Goal: Task Accomplishment & Management: Manage account settings

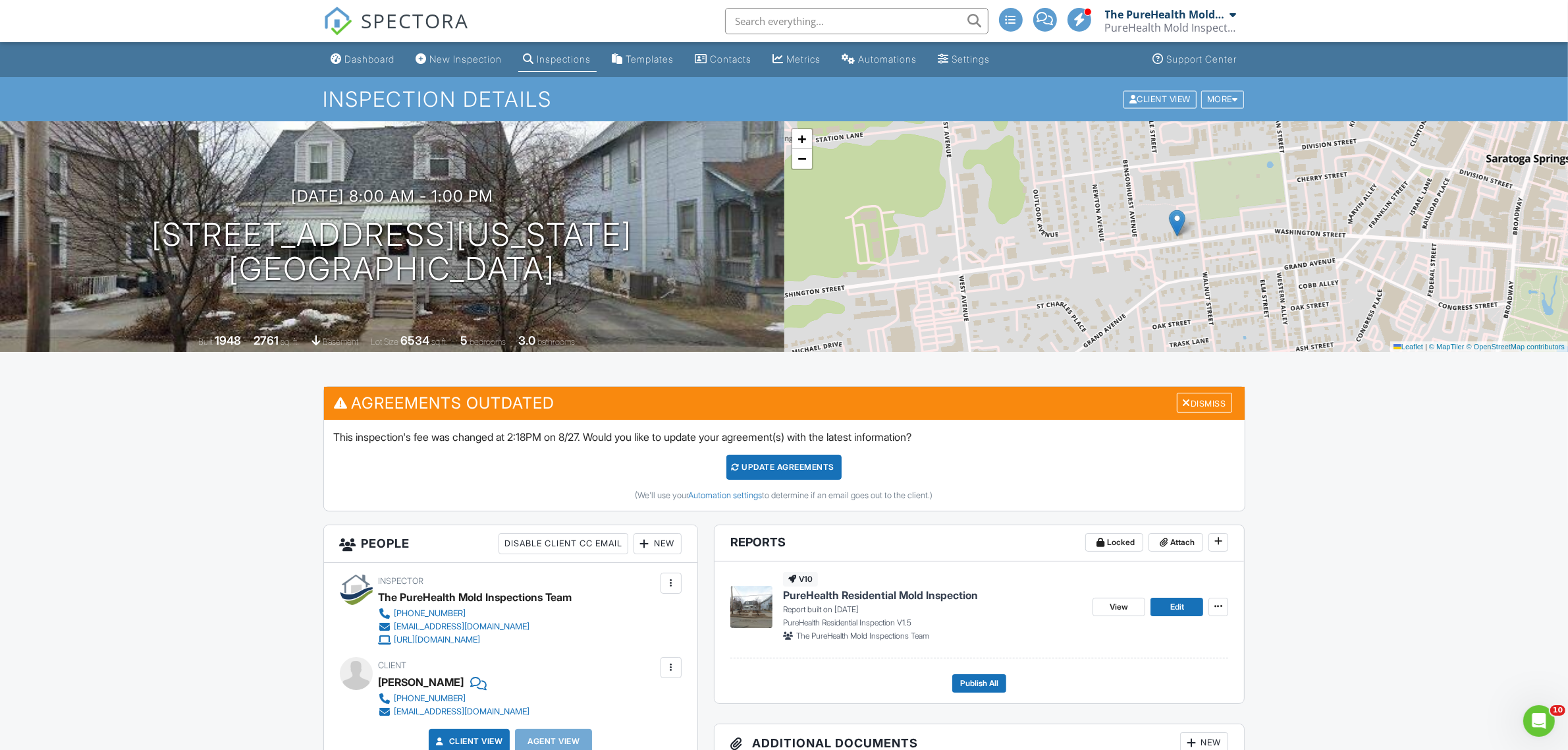
scroll to position [818, 0]
click at [359, 53] on div "Dashboard" at bounding box center [370, 58] width 50 height 11
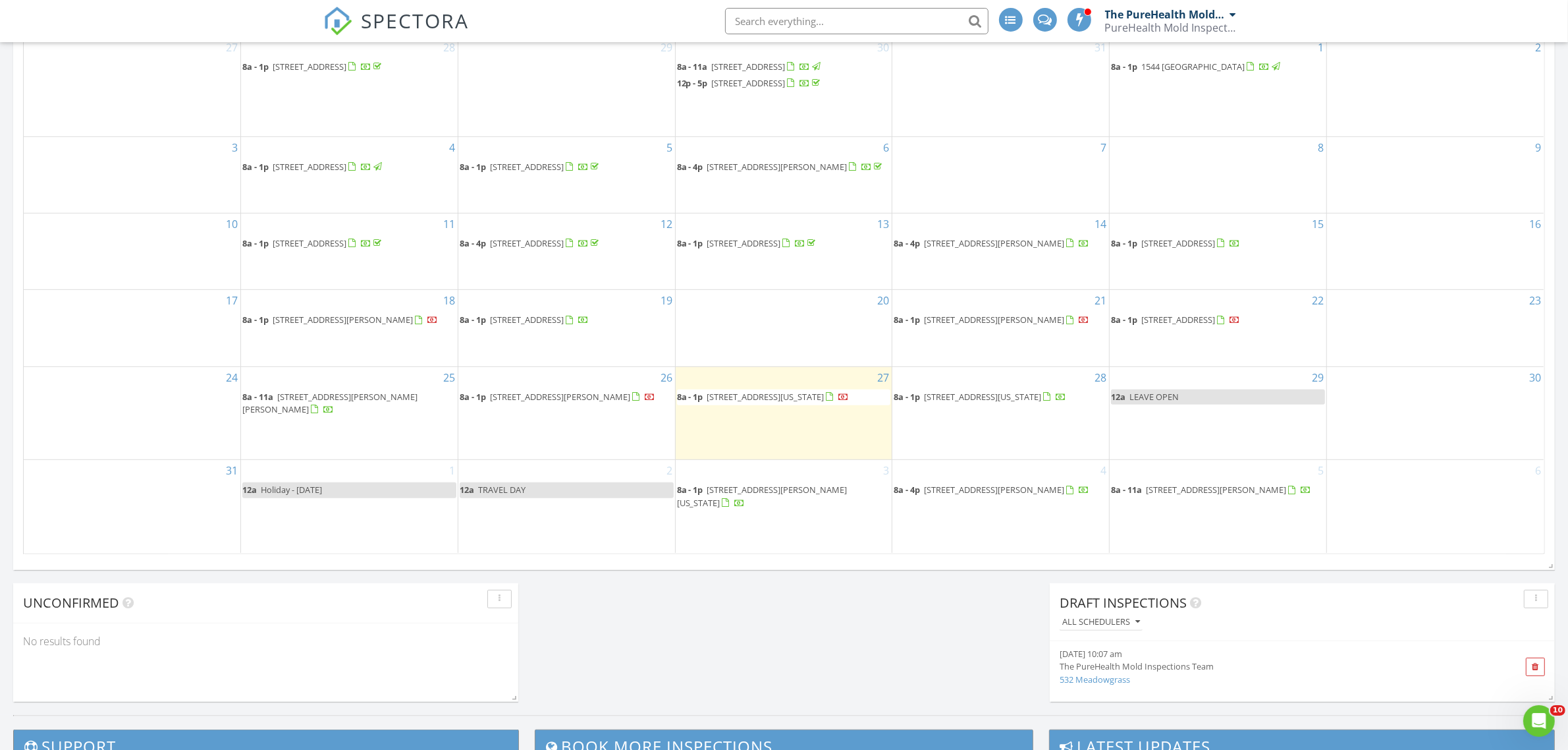
scroll to position [659, 0]
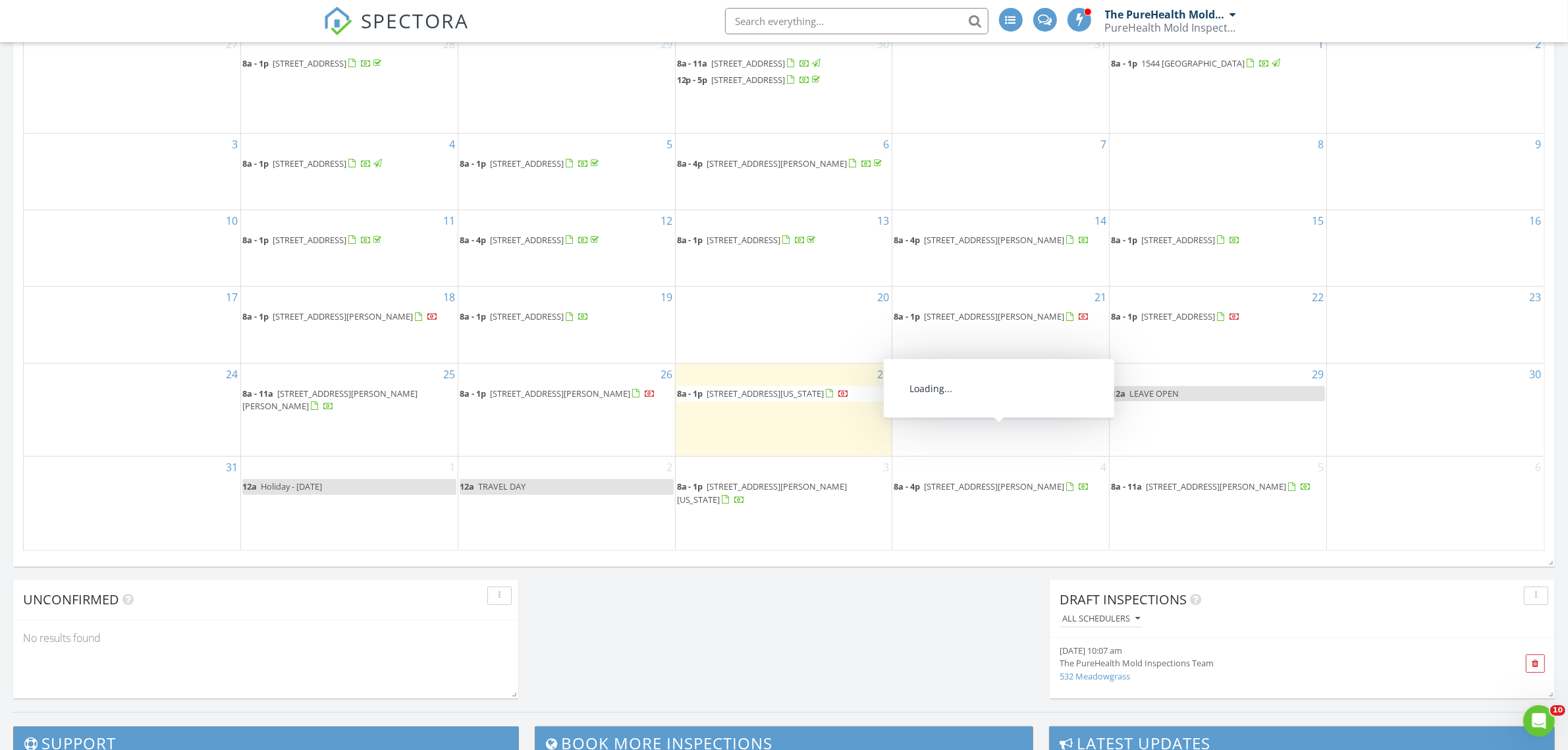
click at [987, 399] on span "7 Essex St 6A, New York 10002" at bounding box center [982, 393] width 117 height 12
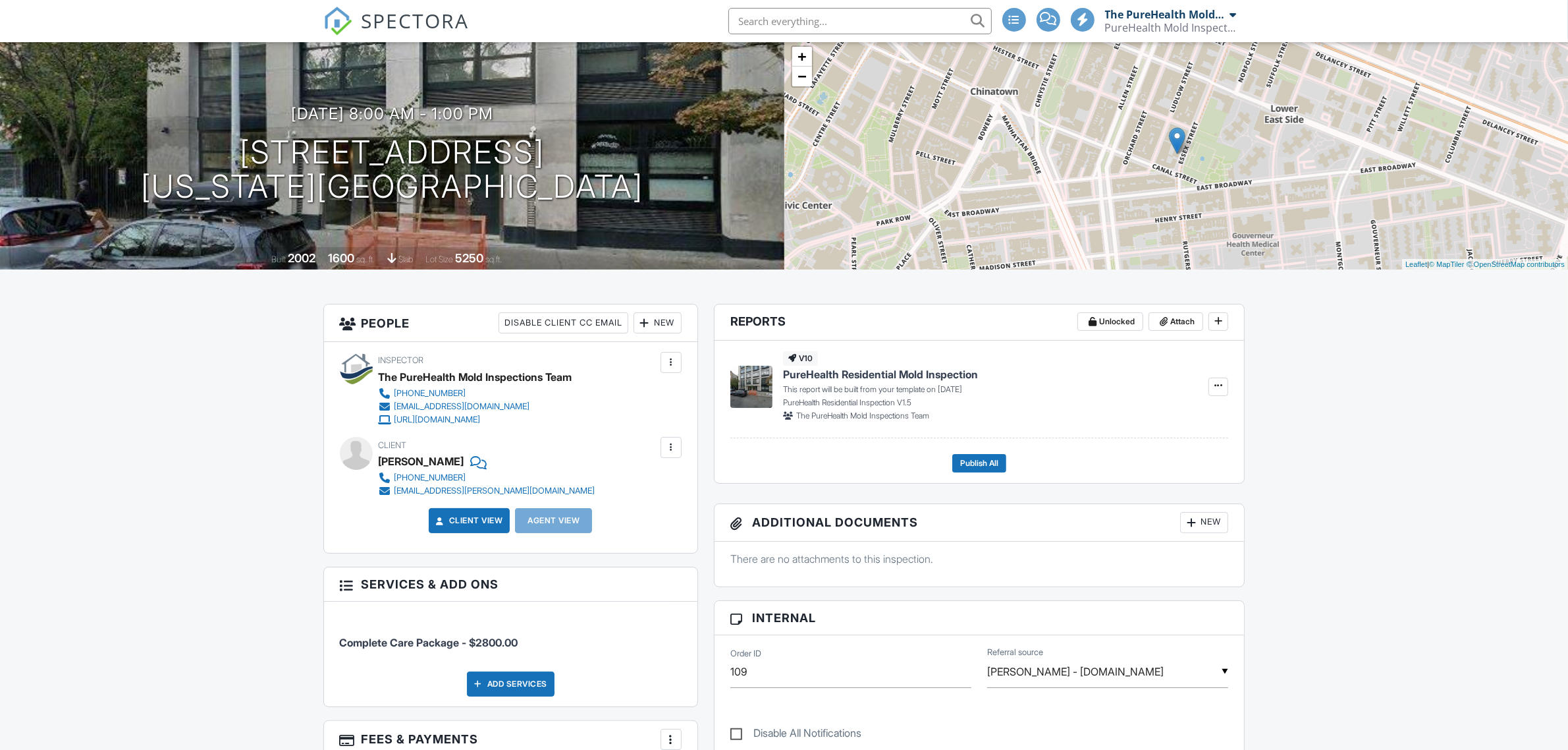
scroll to position [818, 0]
drag, startPoint x: 528, startPoint y: 494, endPoint x: 386, endPoint y: 489, distance: 142.1
type textarea "maya.baratz@gmail.com"
click at [386, 489] on div "Client Maya Baratz 617-359-7309 maya.baratz@gmail.com" at bounding box center [519, 466] width 280 height 61
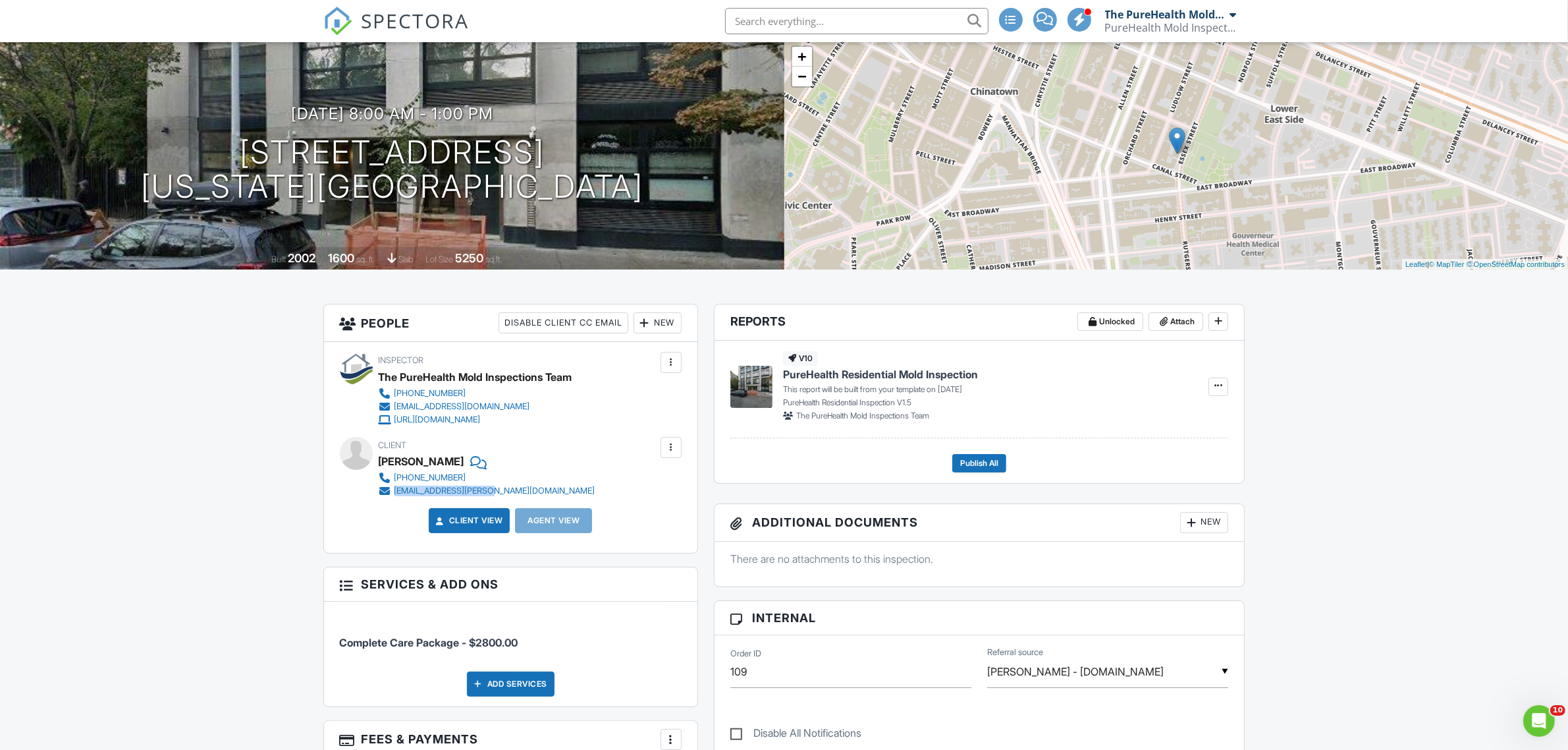
click at [519, 486] on div "Client Maya Baratz 617-359-7309 maya.baratz@gmail.com" at bounding box center [519, 466] width 280 height 61
click at [465, 474] on link "617-359-7309" at bounding box center [487, 477] width 216 height 13
click at [506, 470] on div "Client Maya Baratz 617-359-7309 maya.baratz@gmail.com" at bounding box center [519, 466] width 280 height 61
drag, startPoint x: 544, startPoint y: 474, endPoint x: 392, endPoint y: 473, distance: 152.0
click at [392, 473] on div "Client Maya Baratz 617-359-7309 maya.baratz@gmail.com" at bounding box center [519, 466] width 280 height 61
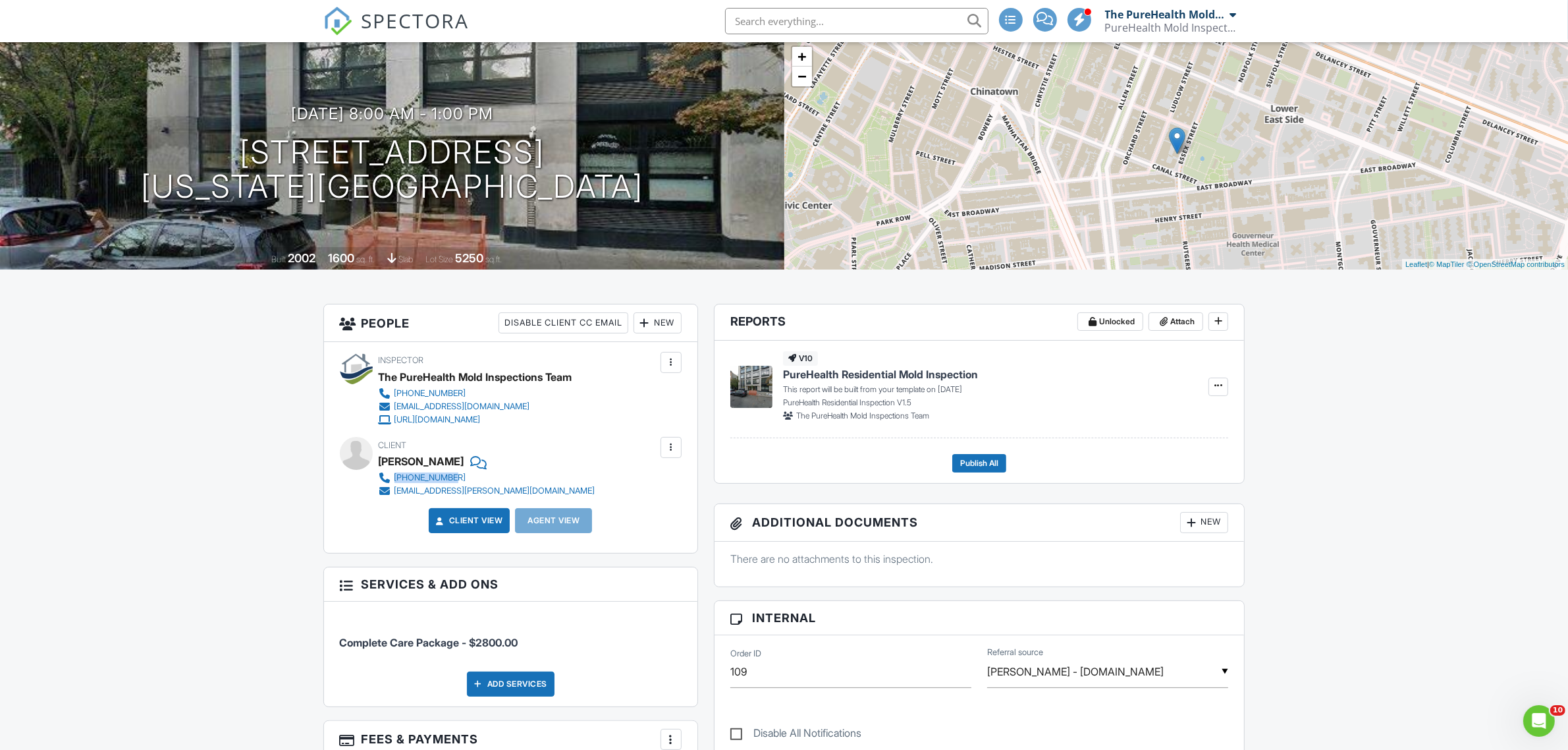
copy link "617-359-7309"
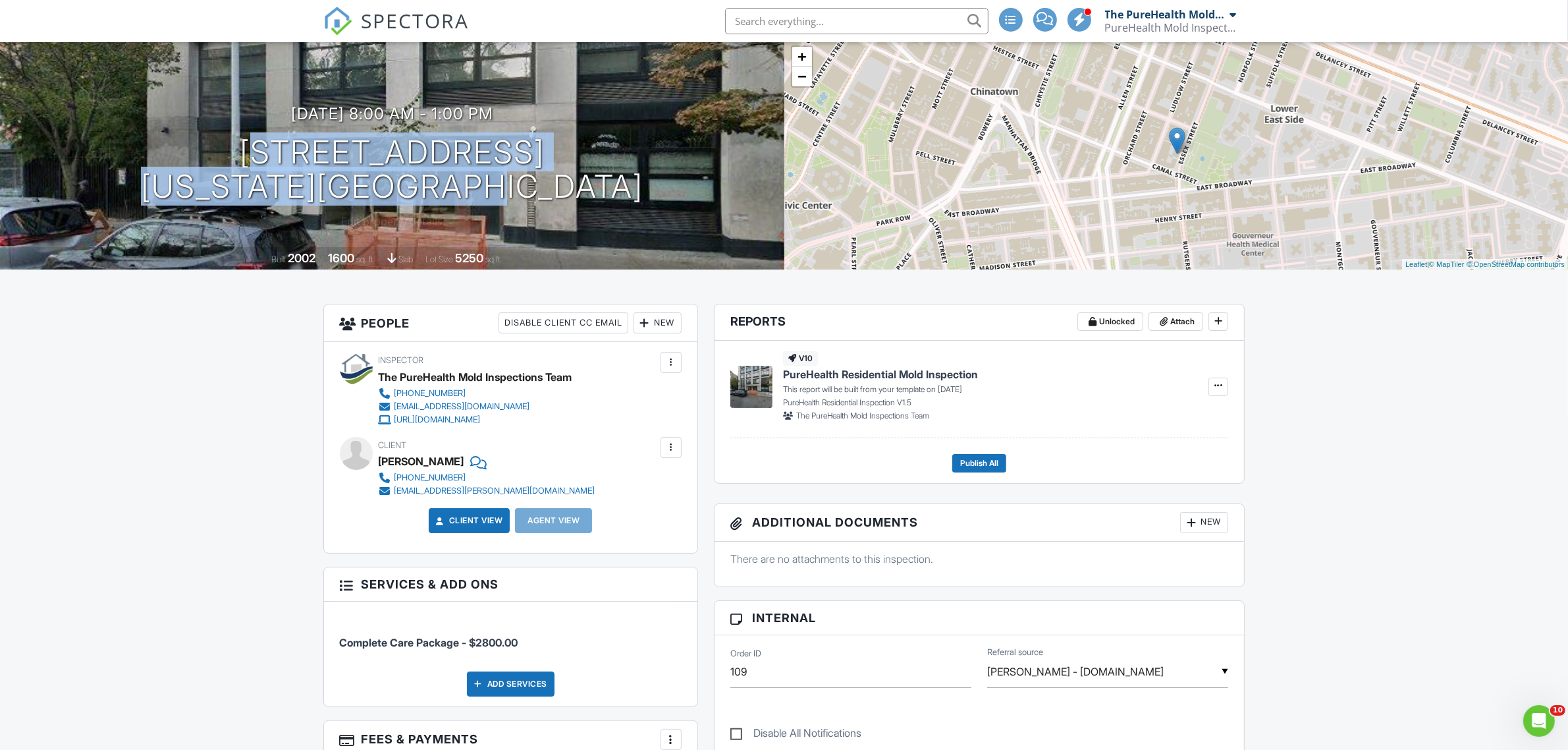
drag, startPoint x: 672, startPoint y: 186, endPoint x: 201, endPoint y: 159, distance: 471.8
click at [201, 159] on div "08/28/2025 8:00 am - 1:00 pm 7 Essex St 6A New York, NY 10002" at bounding box center [392, 155] width 784 height 100
copy h1 "7 Essex St 6A New York, NY 10002"
